Goal: Task Accomplishment & Management: Manage account settings

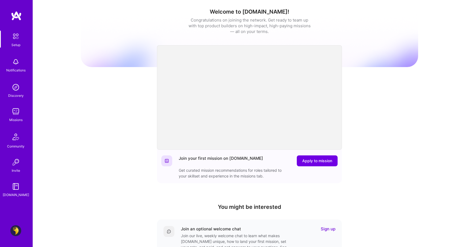
click at [18, 233] on img at bounding box center [15, 230] width 11 height 11
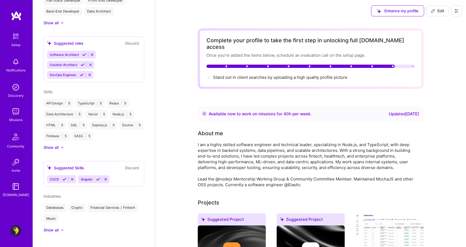
click at [60, 147] on div at bounding box center [60, 147] width 2 height 5
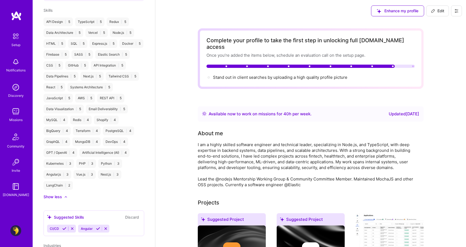
scroll to position [329, 0]
click at [73, 188] on div "LangChain | 2" at bounding box center [58, 186] width 29 height 9
click at [73, 185] on div "LangChain | 2" at bounding box center [58, 186] width 29 height 9
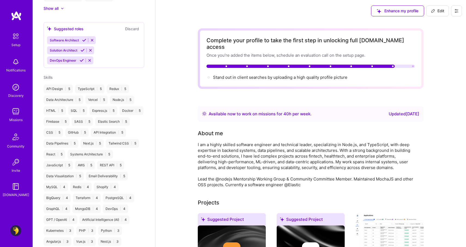
scroll to position [261, 0]
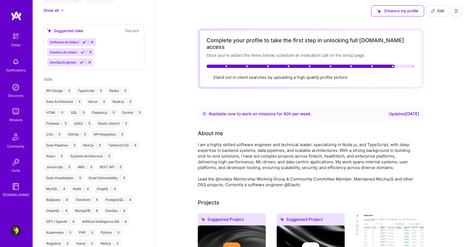
click at [445, 11] on button "Edit" at bounding box center [438, 10] width 23 height 11
select select "AE"
select select "Right Now"
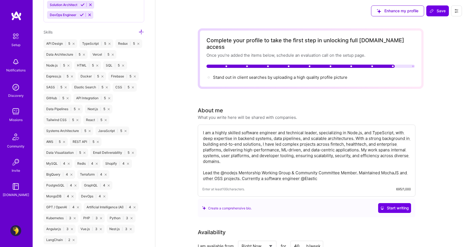
scroll to position [460, 0]
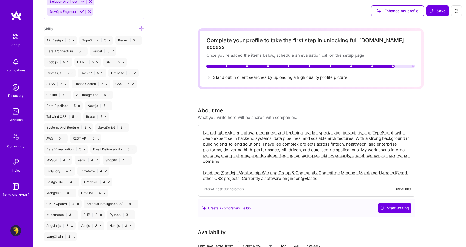
click at [49, 138] on div "AWS | 5" at bounding box center [56, 138] width 24 height 9
click at [60, 139] on div "AWS | 5" at bounding box center [56, 138] width 24 height 9
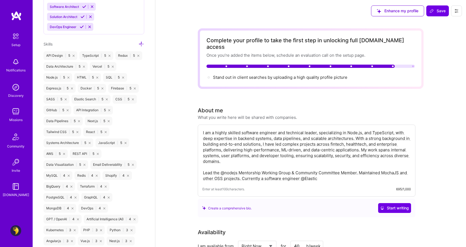
scroll to position [439, 0]
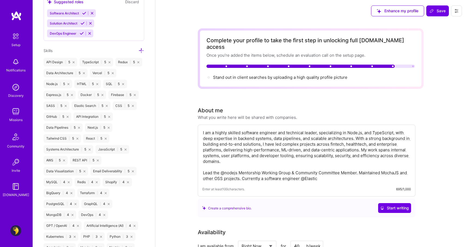
click at [139, 49] on icon at bounding box center [142, 51] width 6 height 6
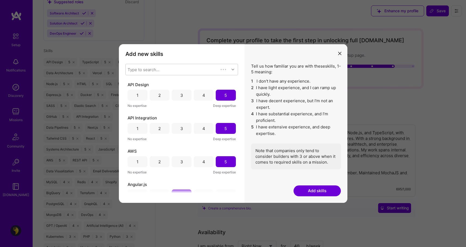
click at [190, 63] on div "Add new skills Tell us how familiar you are with given skills, using between 1 …" at bounding box center [182, 123] width 126 height 158
click at [185, 69] on div "Type to search..." at bounding box center [178, 69] width 104 height 11
type input "lang"
click at [169, 93] on div "LangChain" at bounding box center [182, 94] width 106 height 6
checkbox input "false"
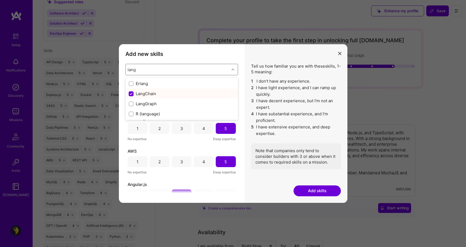
checkbox input "true"
click at [156, 72] on div "Type to search..." at bounding box center [178, 69] width 104 height 11
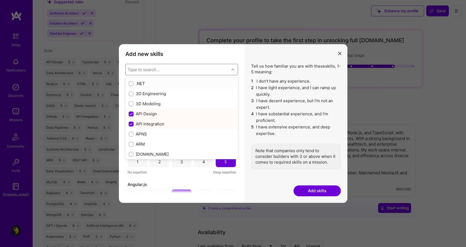
click at [162, 67] on div "Type to search..." at bounding box center [178, 69] width 104 height 11
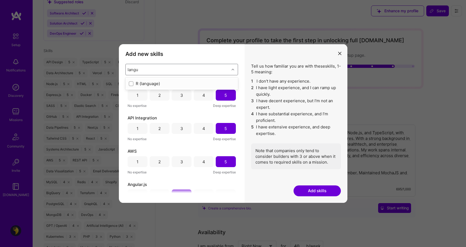
type input "lang"
click at [148, 94] on div "LangChain" at bounding box center [182, 94] width 106 height 6
checkbox input "true"
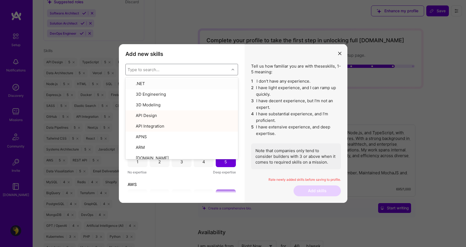
click at [186, 61] on div "Add new skills Tell us how familiar you are with given skills, using between 1 …" at bounding box center [182, 123] width 126 height 158
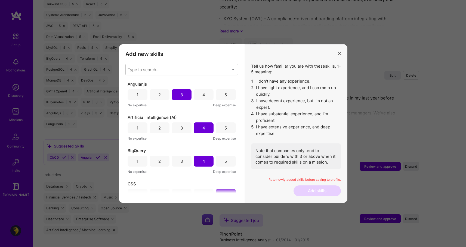
scroll to position [0, 0]
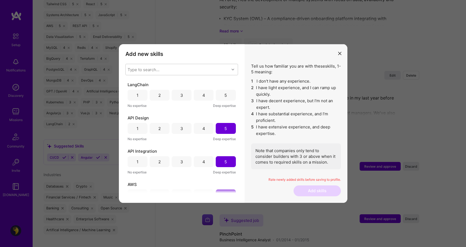
click at [203, 93] on div "4" at bounding box center [204, 95] width 3 height 6
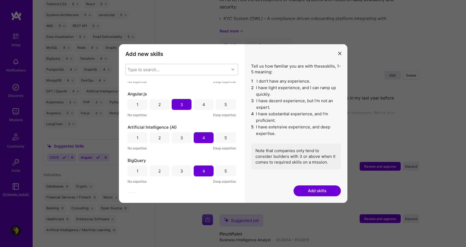
scroll to position [124, 0]
click at [298, 186] on button "Add skills" at bounding box center [317, 190] width 47 height 11
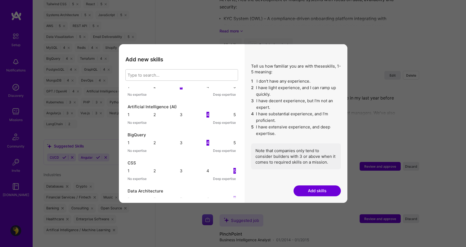
scroll to position [571, 0]
